Goal: Navigation & Orientation: Understand site structure

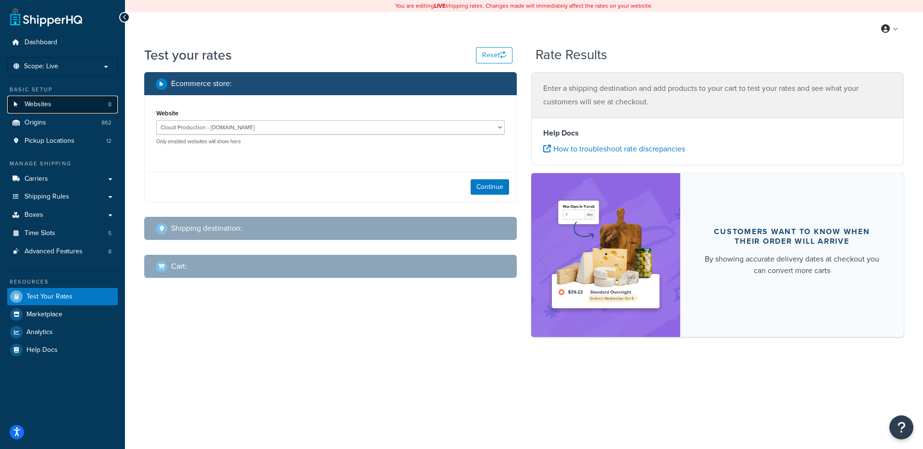
click at [82, 111] on link "Websites 8" at bounding box center [62, 105] width 111 height 18
click at [82, 108] on link "Websites 8" at bounding box center [62, 105] width 111 height 18
click at [78, 106] on link "Websites 8" at bounding box center [62, 105] width 111 height 18
drag, startPoint x: 222, startPoint y: 185, endPoint x: 213, endPoint y: 178, distance: 10.6
click at [222, 185] on div "Continue" at bounding box center [330, 187] width 371 height 30
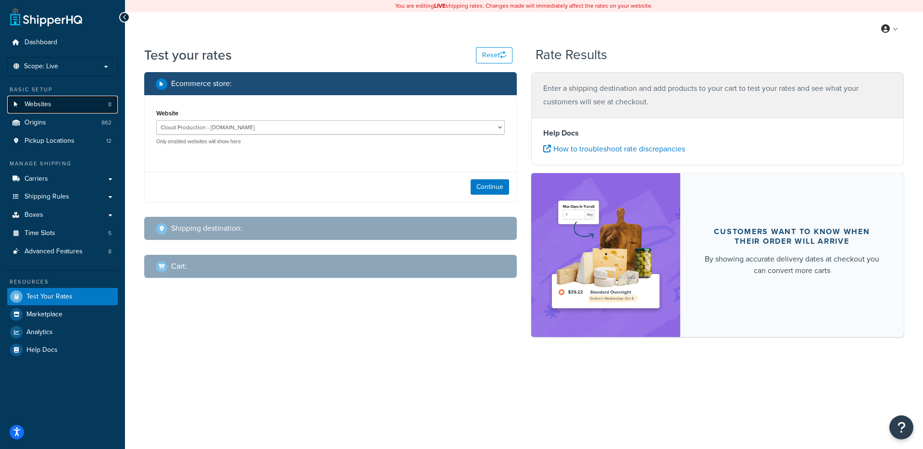
click at [85, 98] on link "Websites 8" at bounding box center [62, 105] width 111 height 18
click at [85, 99] on link "Websites 8" at bounding box center [62, 105] width 111 height 18
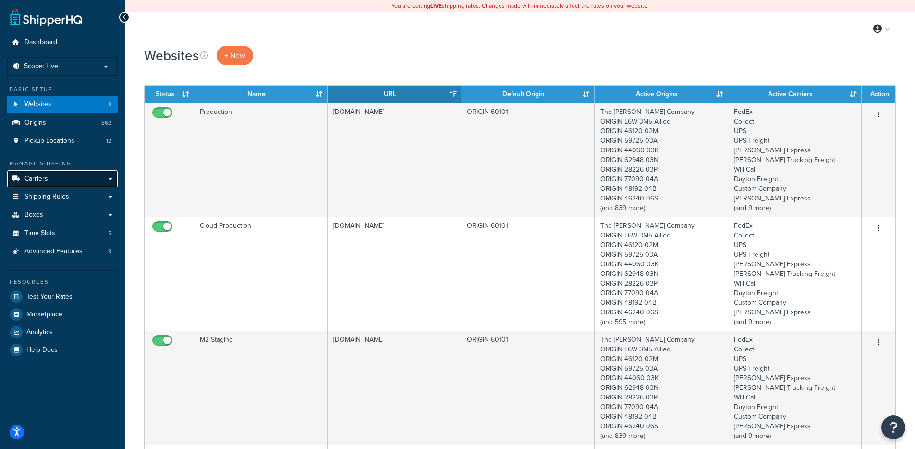
click at [47, 178] on span "Carriers" at bounding box center [37, 179] width 24 height 8
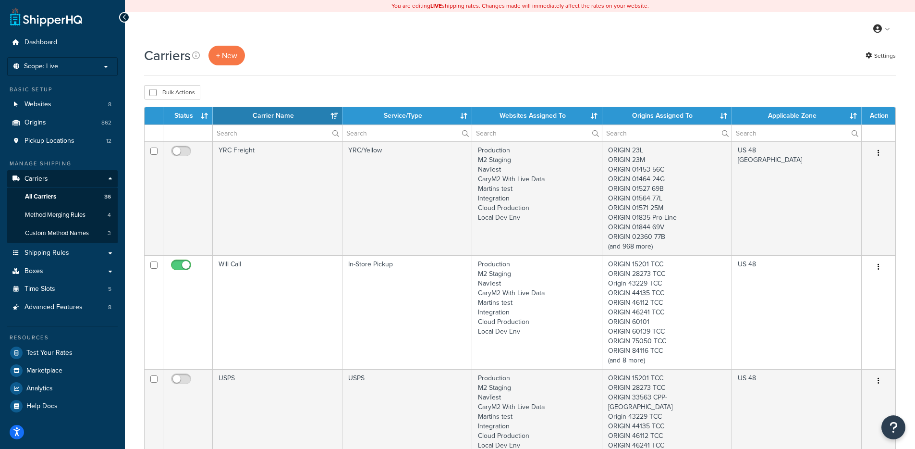
select select "15"
